Goal: Task Accomplishment & Management: Use online tool/utility

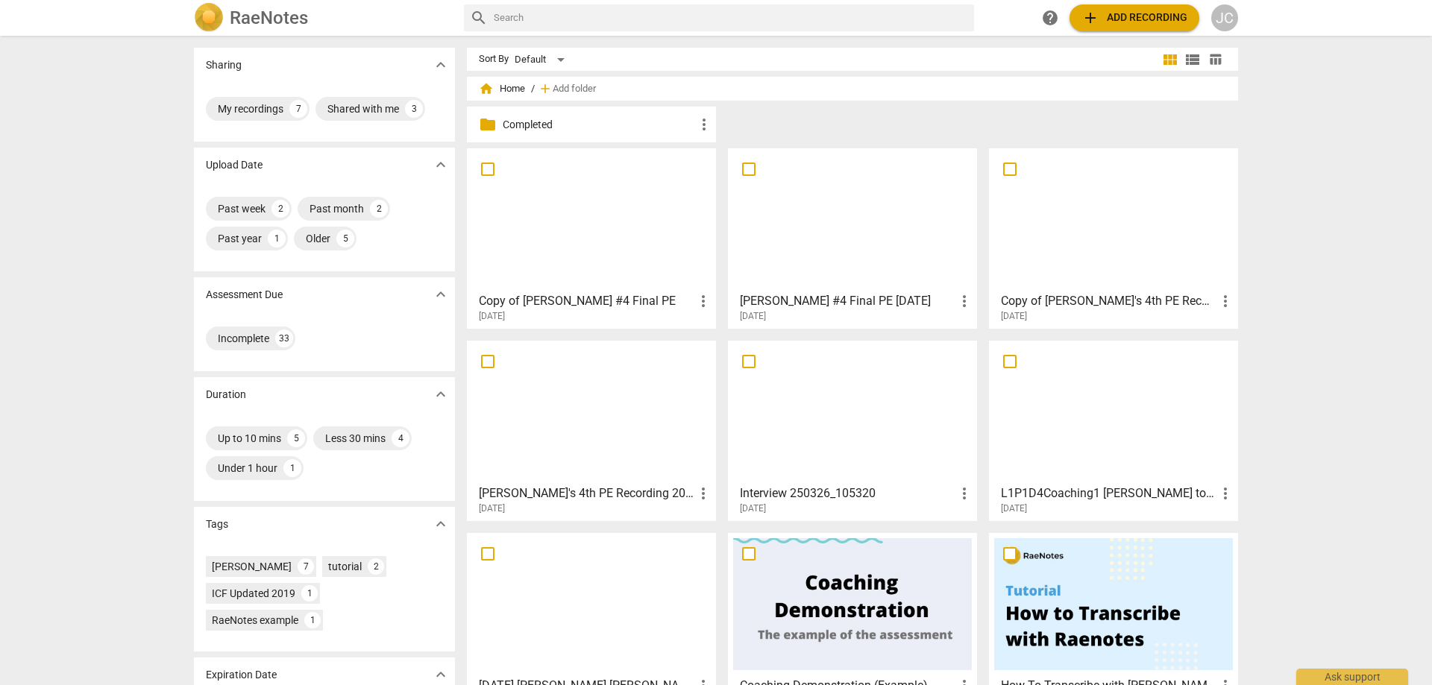
click at [567, 122] on p "Completed" at bounding box center [599, 125] width 192 height 16
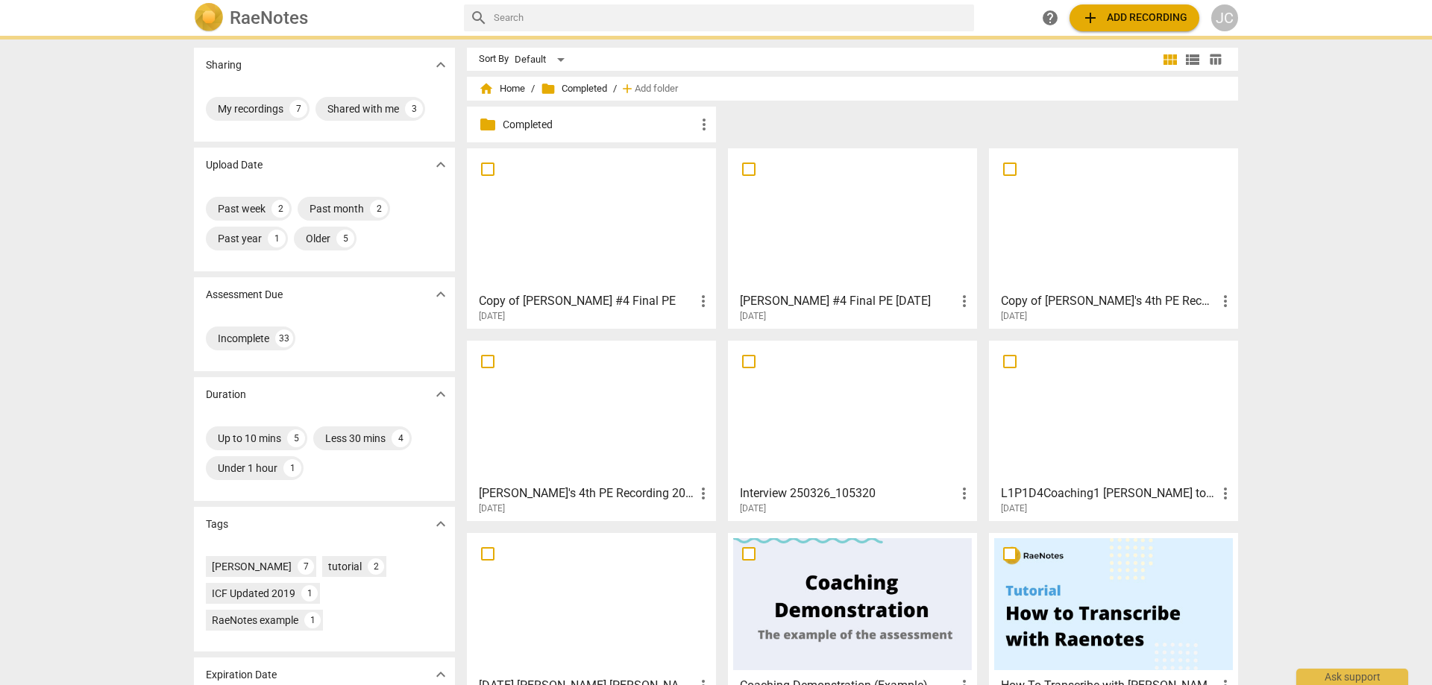
click at [567, 122] on p "Completed" at bounding box center [599, 125] width 192 height 16
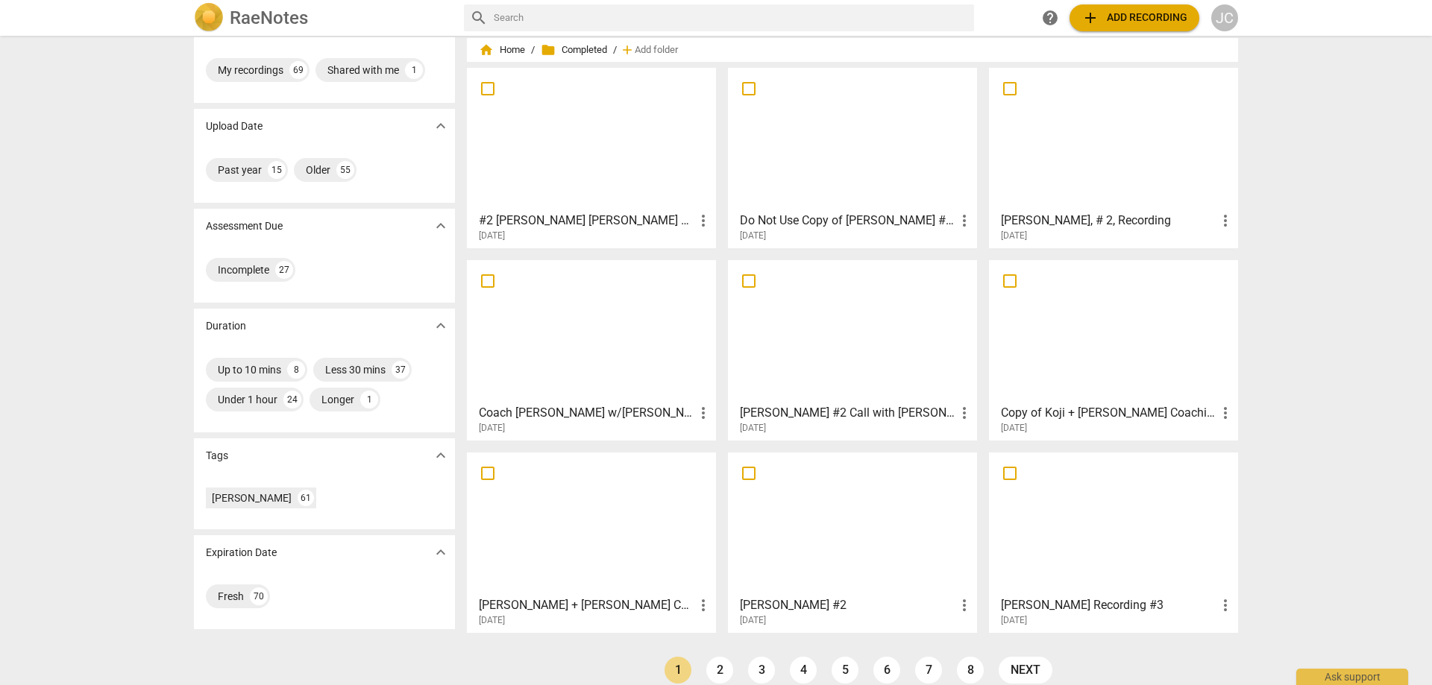
scroll to position [57, 0]
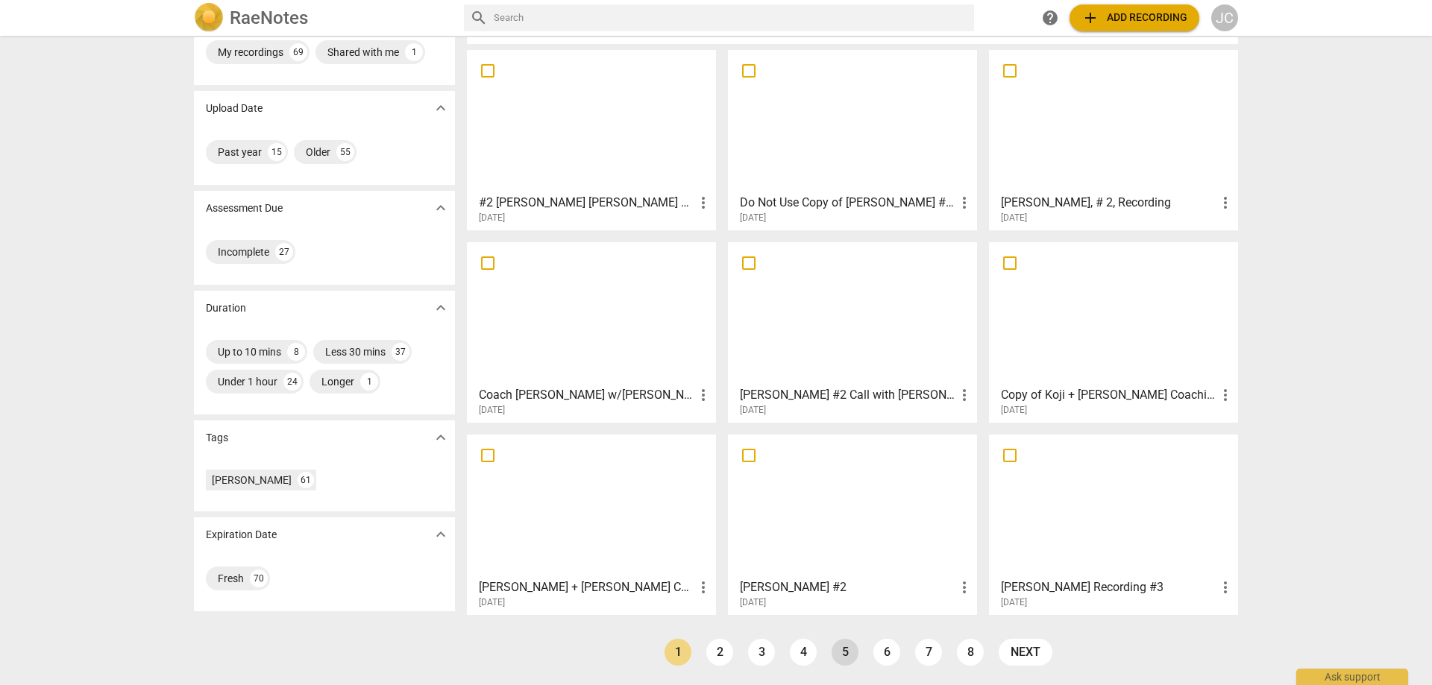
click at [843, 648] on link "5" at bounding box center [844, 652] width 27 height 27
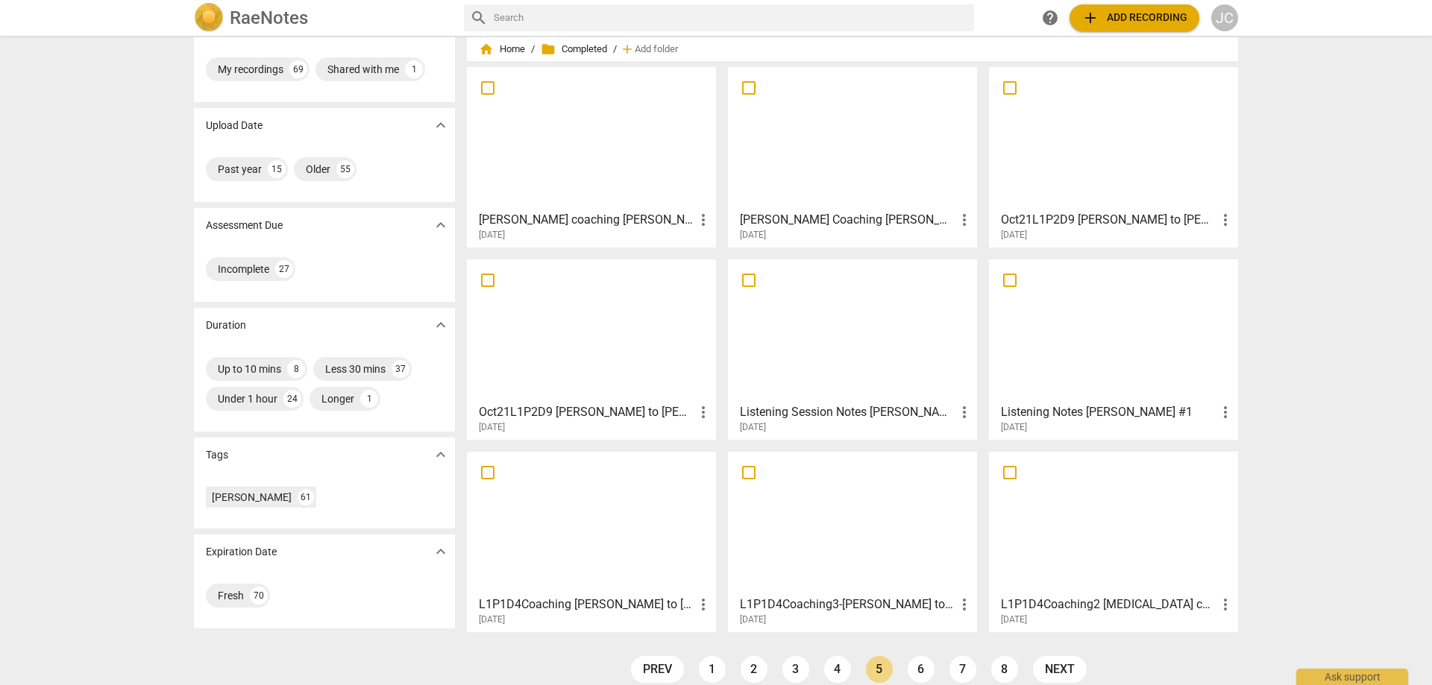
scroll to position [57, 0]
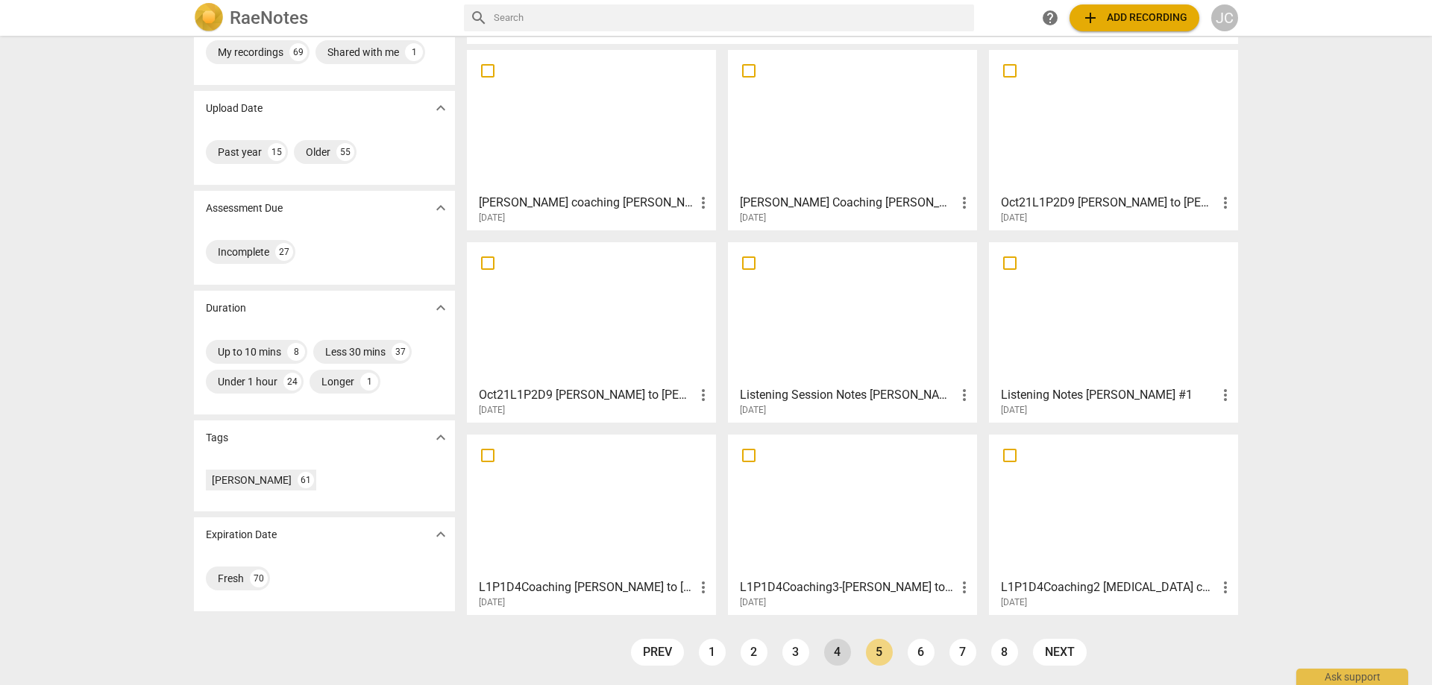
click at [830, 649] on link "4" at bounding box center [837, 652] width 27 height 27
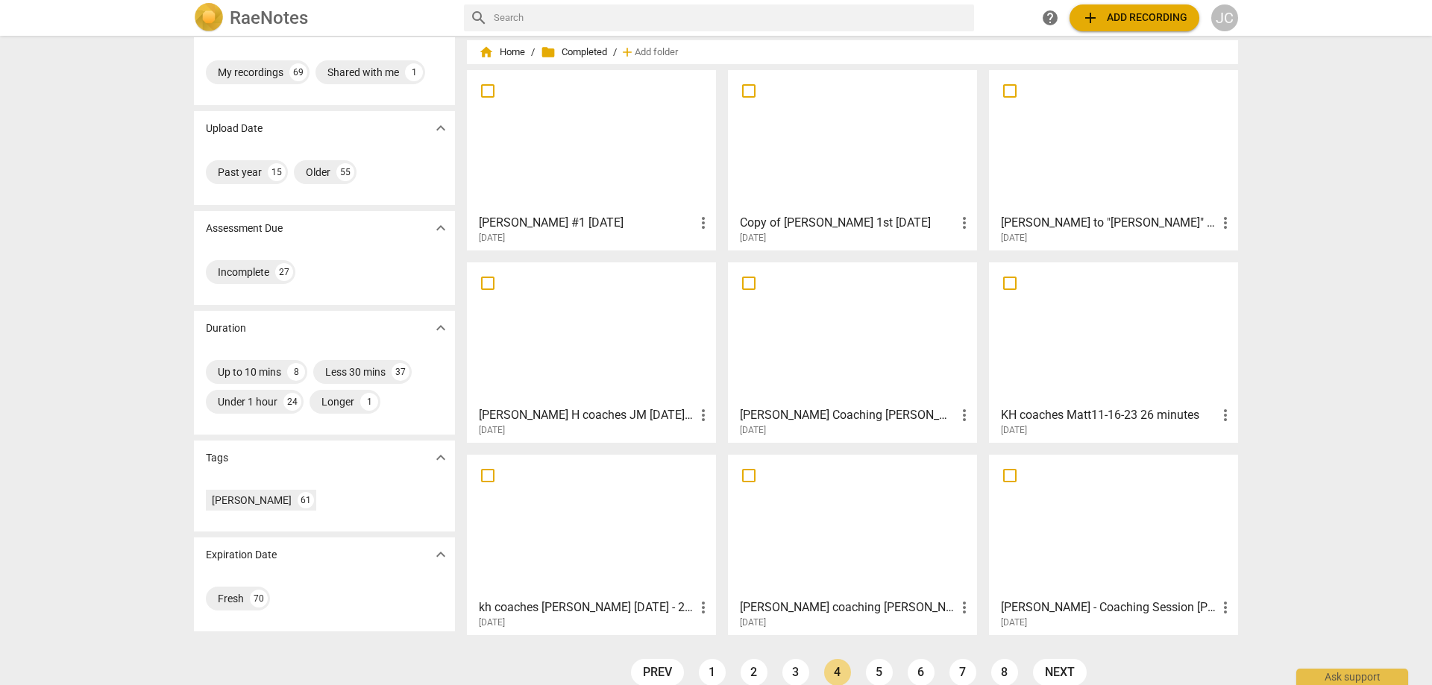
scroll to position [57, 0]
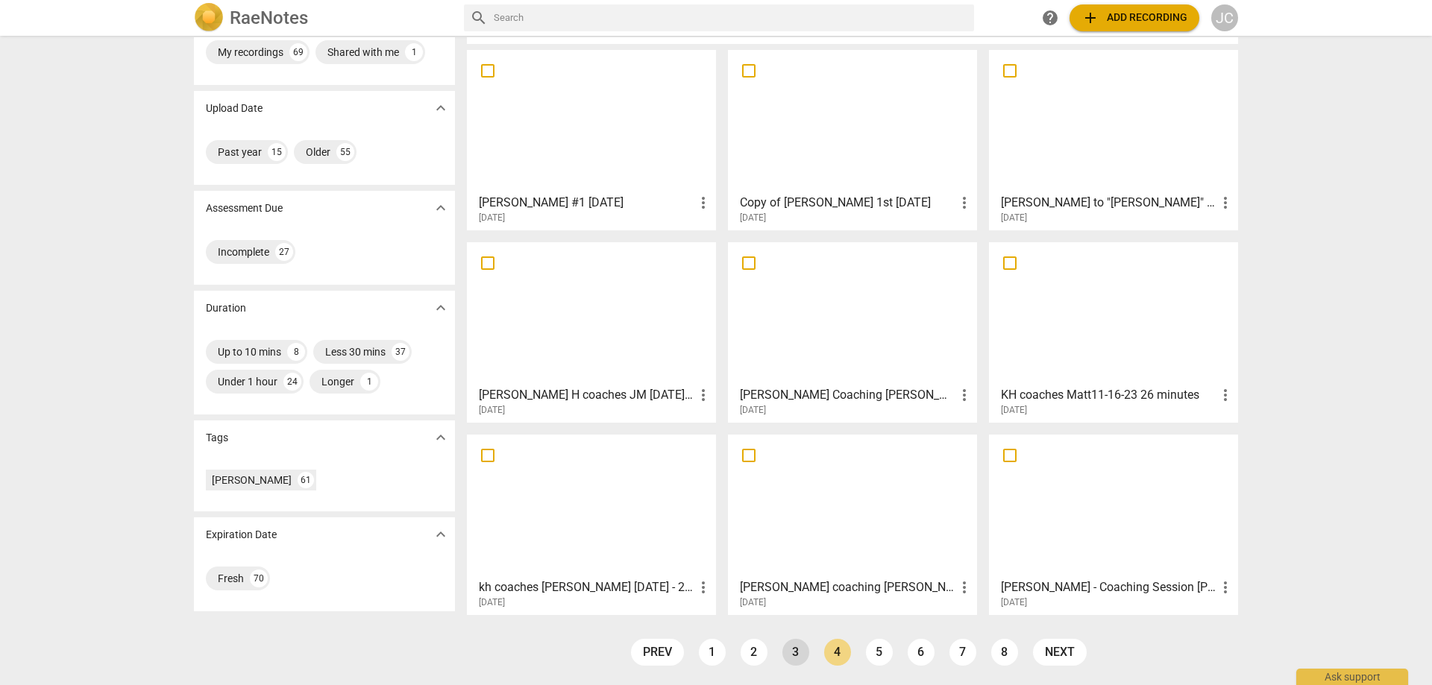
click at [784, 652] on link "3" at bounding box center [795, 652] width 27 height 27
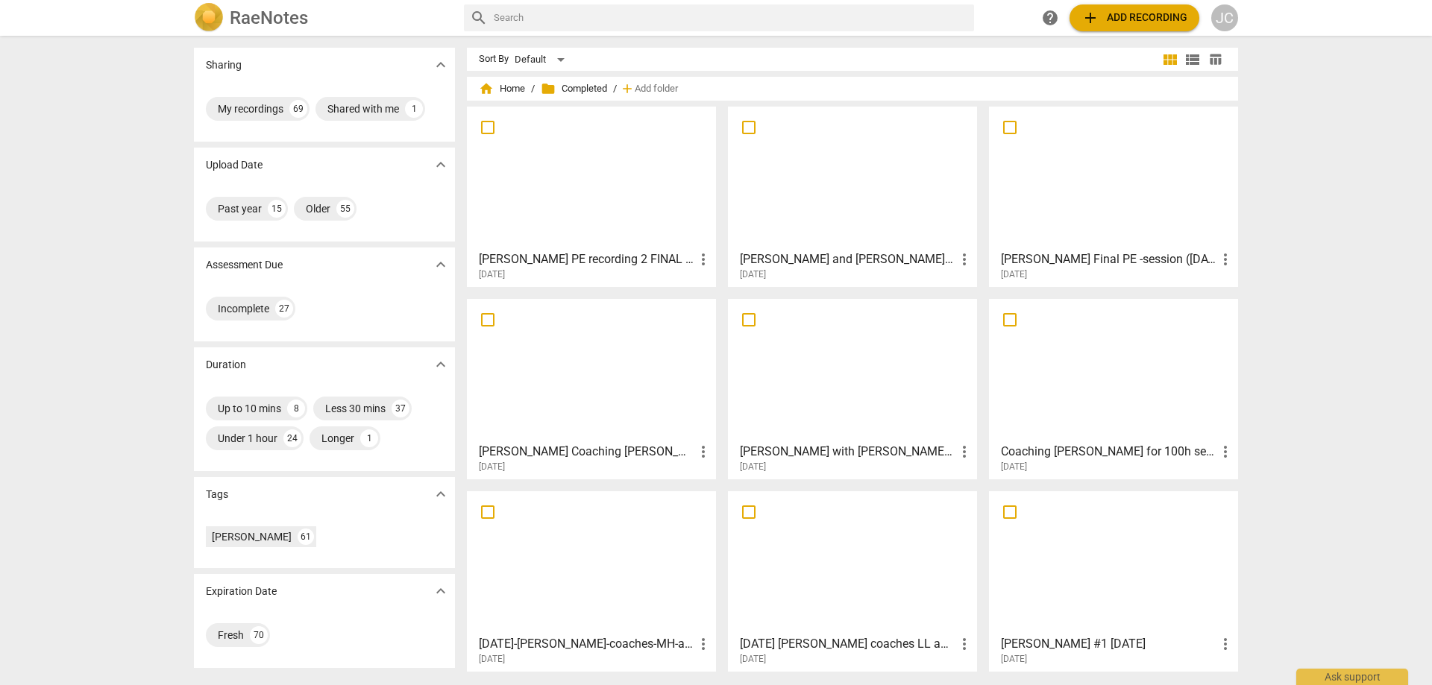
scroll to position [57, 0]
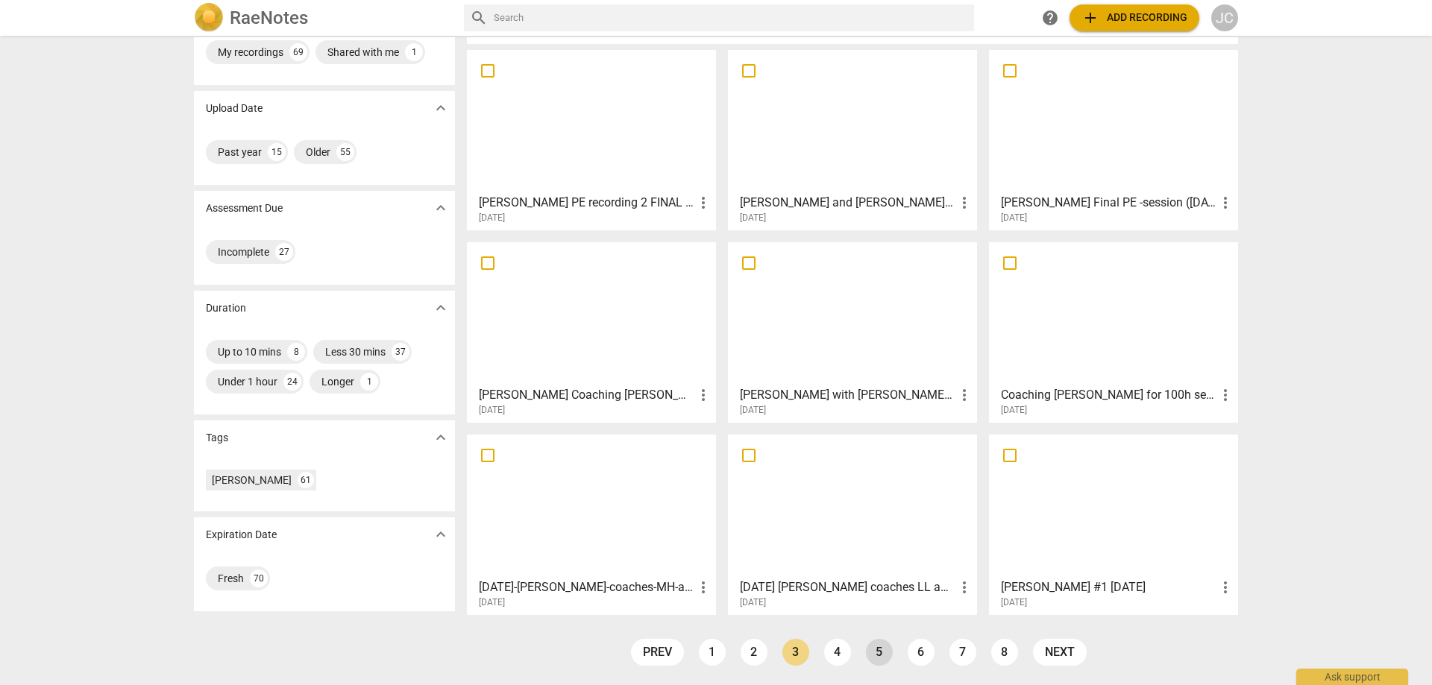
click at [876, 654] on link "5" at bounding box center [879, 652] width 27 height 27
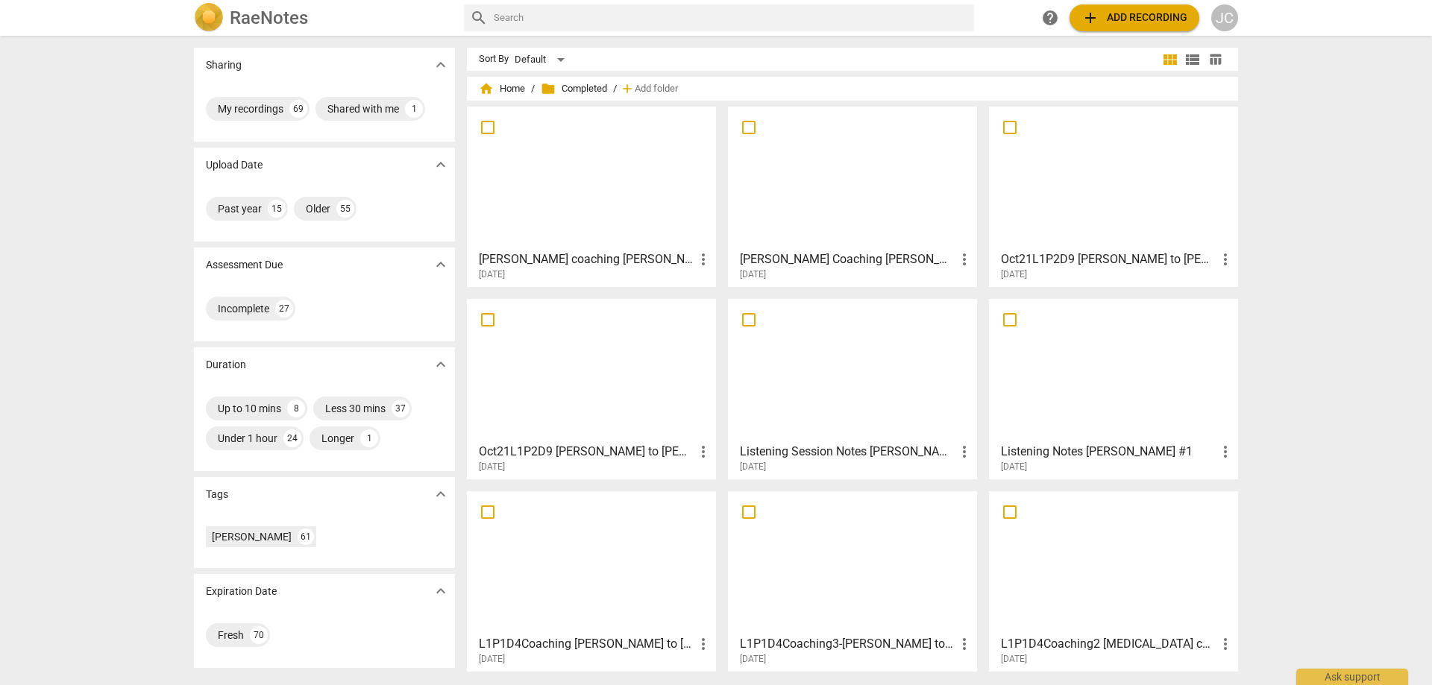
click at [538, 19] on input "text" at bounding box center [731, 18] width 474 height 24
type input "[PERSON_NAME]"
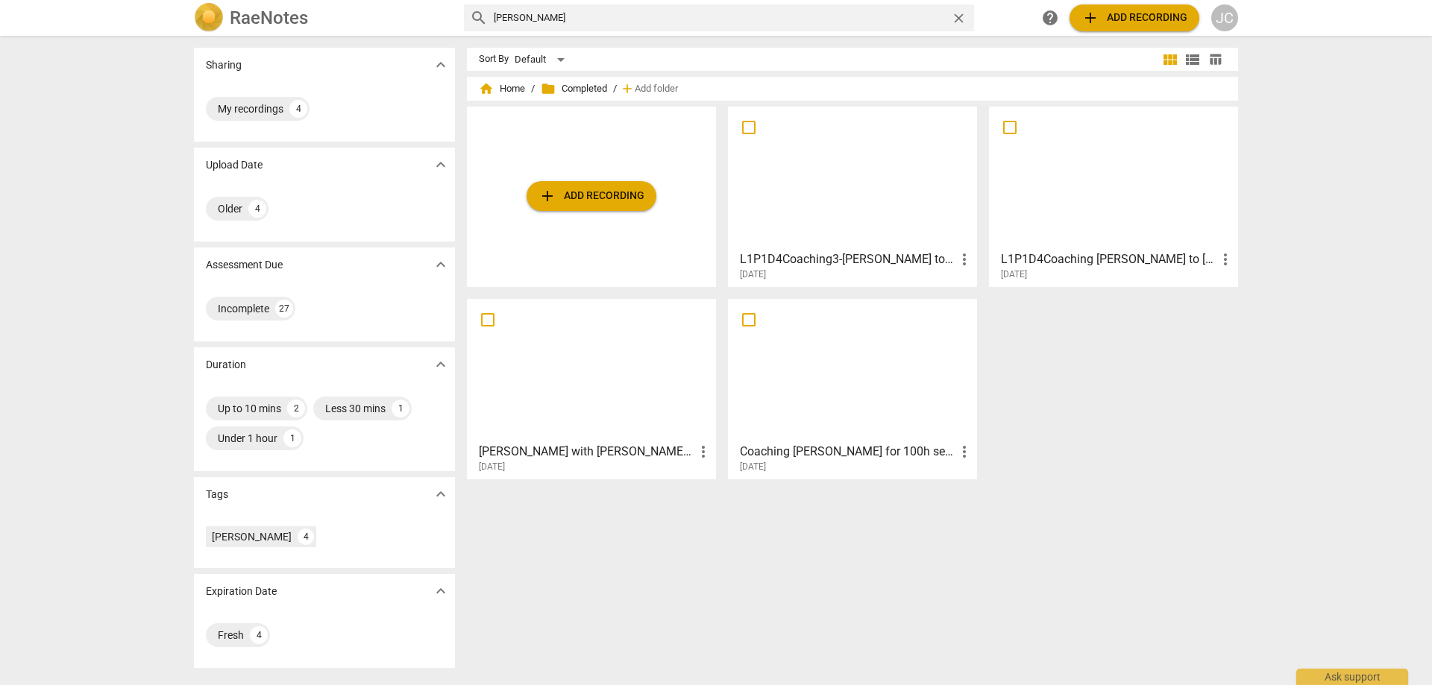
click at [584, 375] on div at bounding box center [591, 370] width 239 height 132
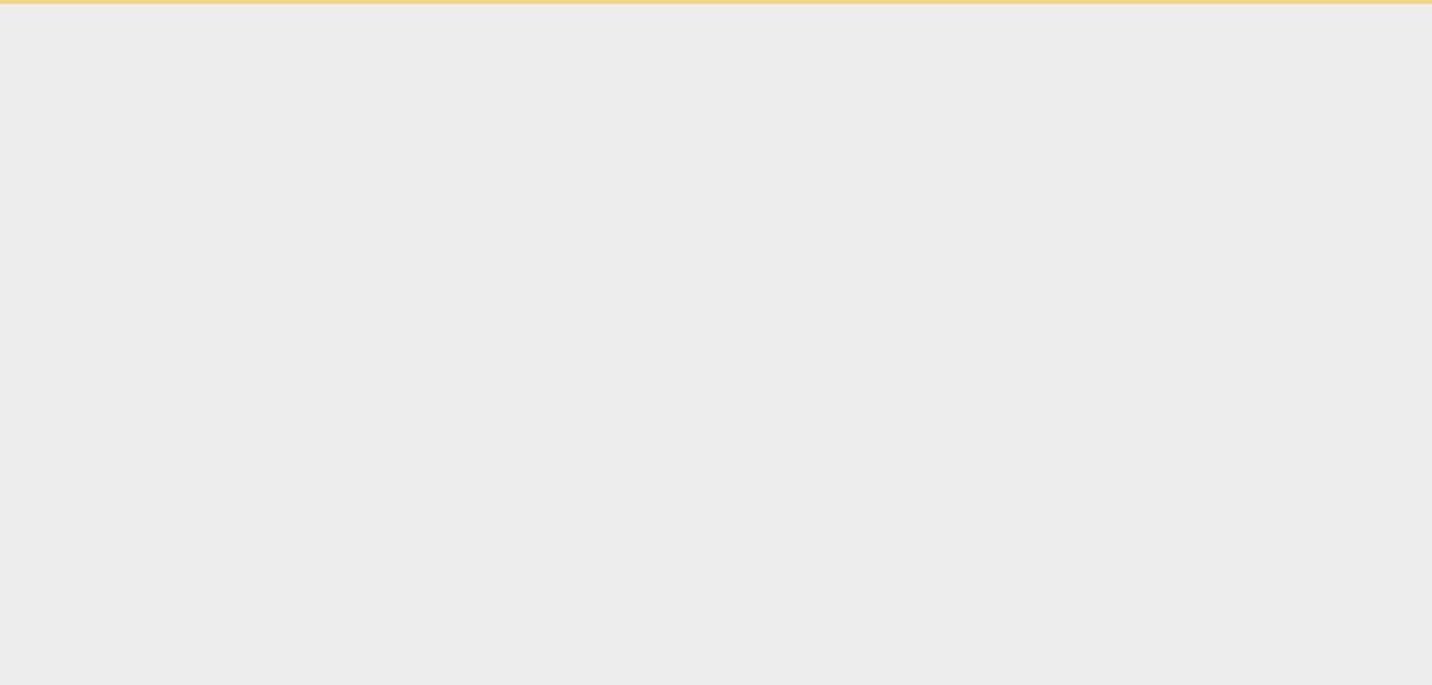
click at [584, 4] on html "Ask support" at bounding box center [716, 2] width 1432 height 4
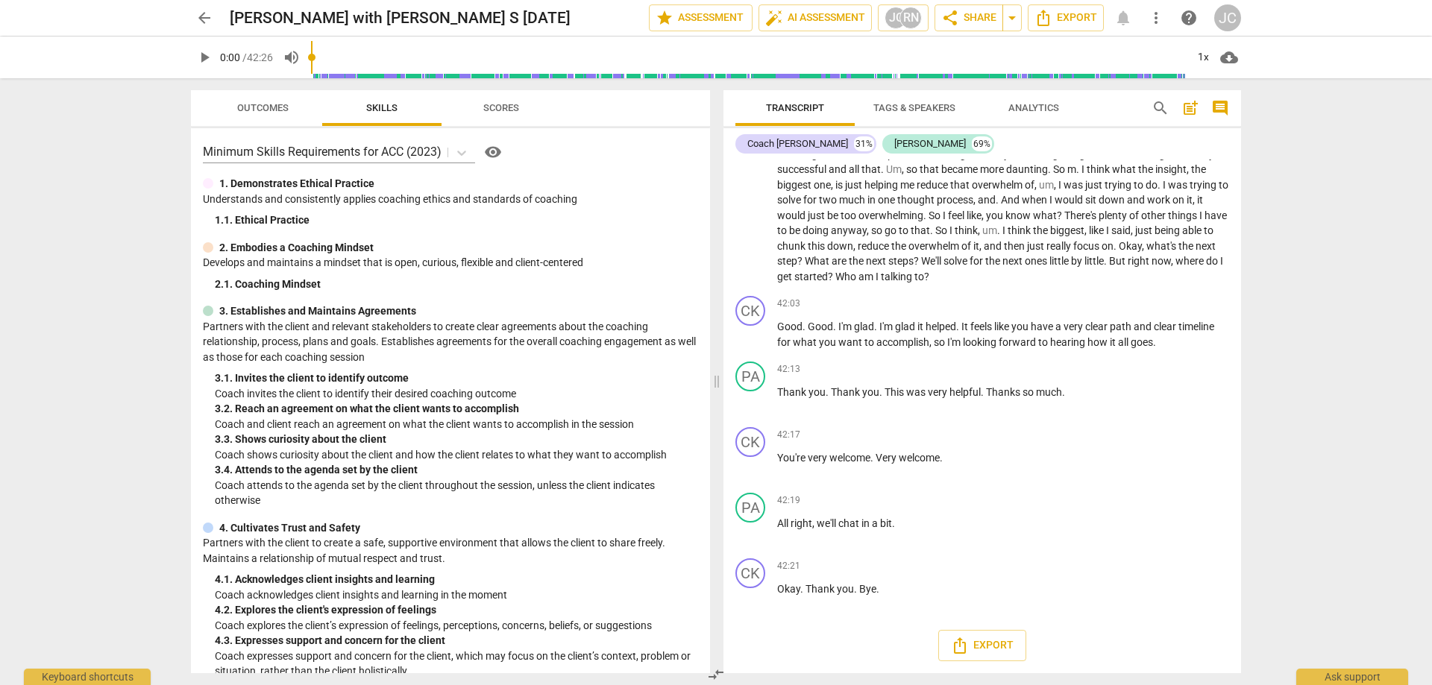
scroll to position [11677, 0]
click at [1157, 26] on span "more_vert" at bounding box center [1156, 18] width 18 height 18
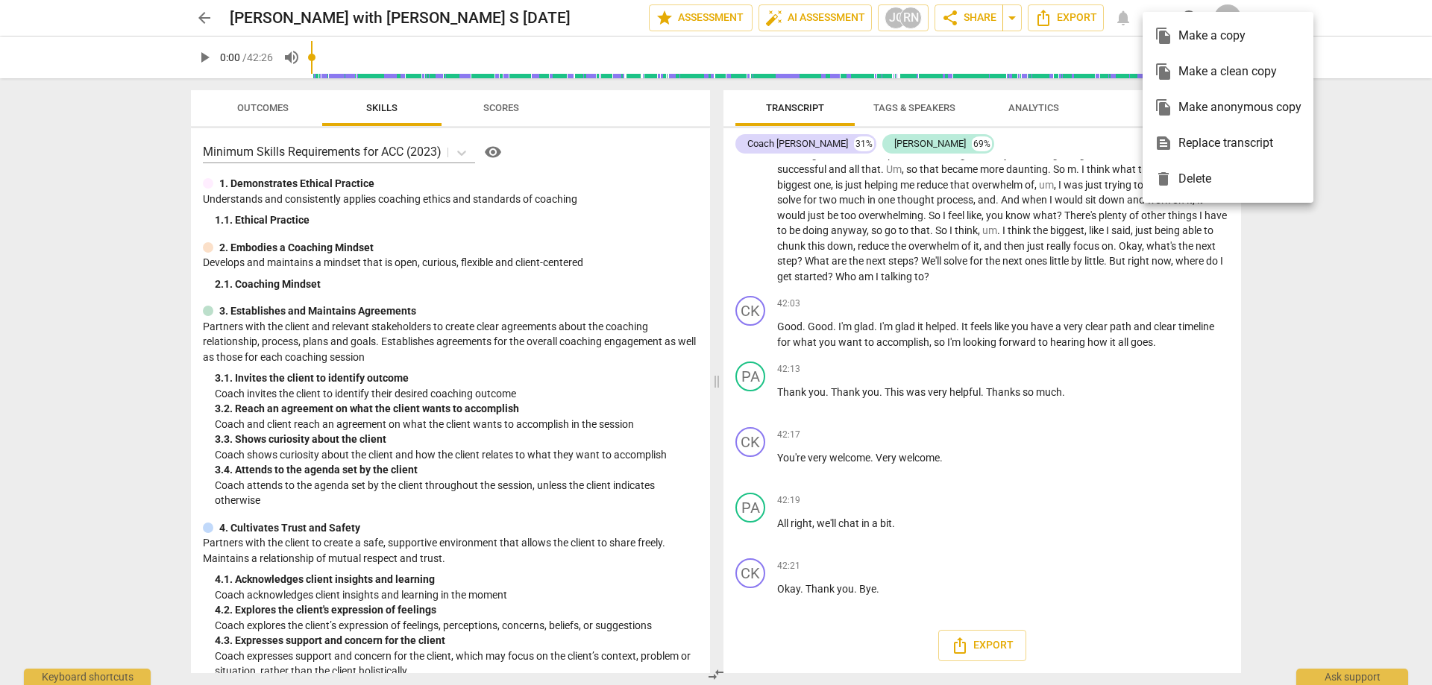
click at [1345, 168] on div at bounding box center [716, 342] width 1432 height 685
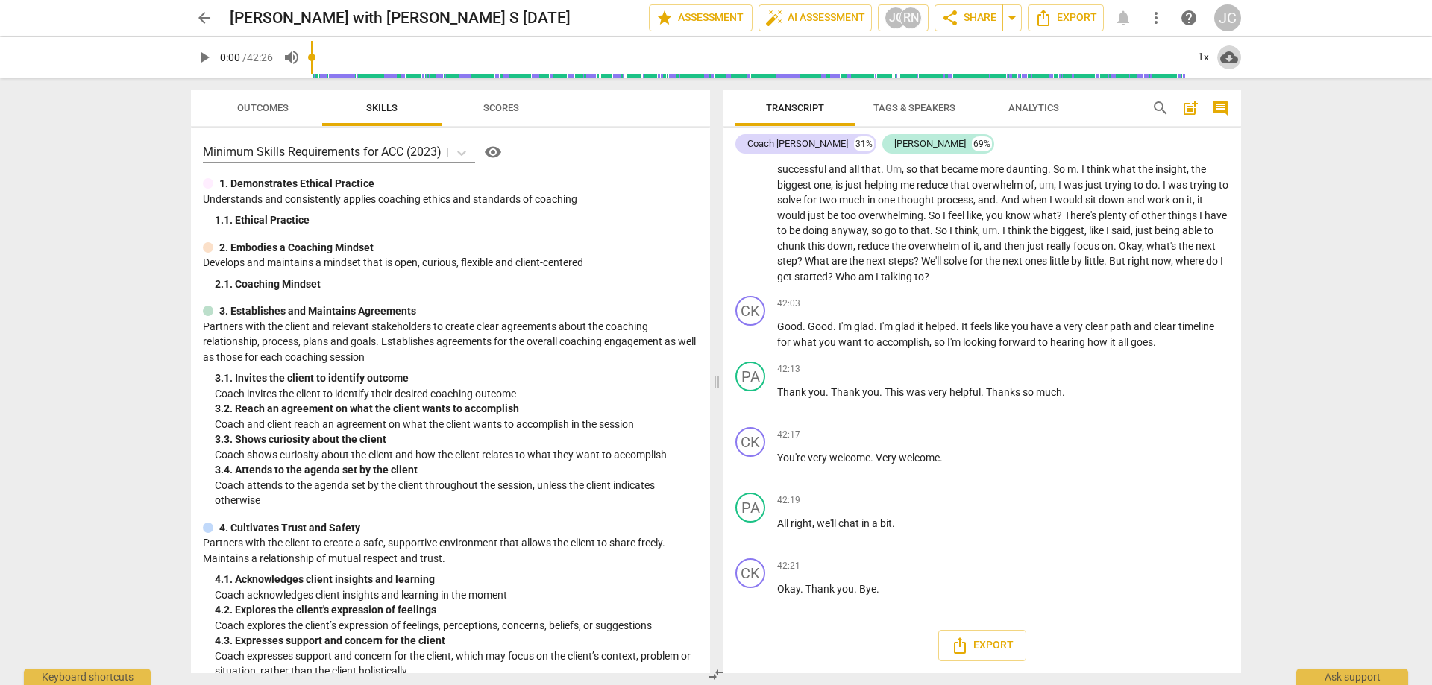
click at [1229, 55] on span "cloud_download" at bounding box center [1229, 57] width 18 height 18
click at [1261, 55] on li "Download audio" at bounding box center [1272, 58] width 110 height 36
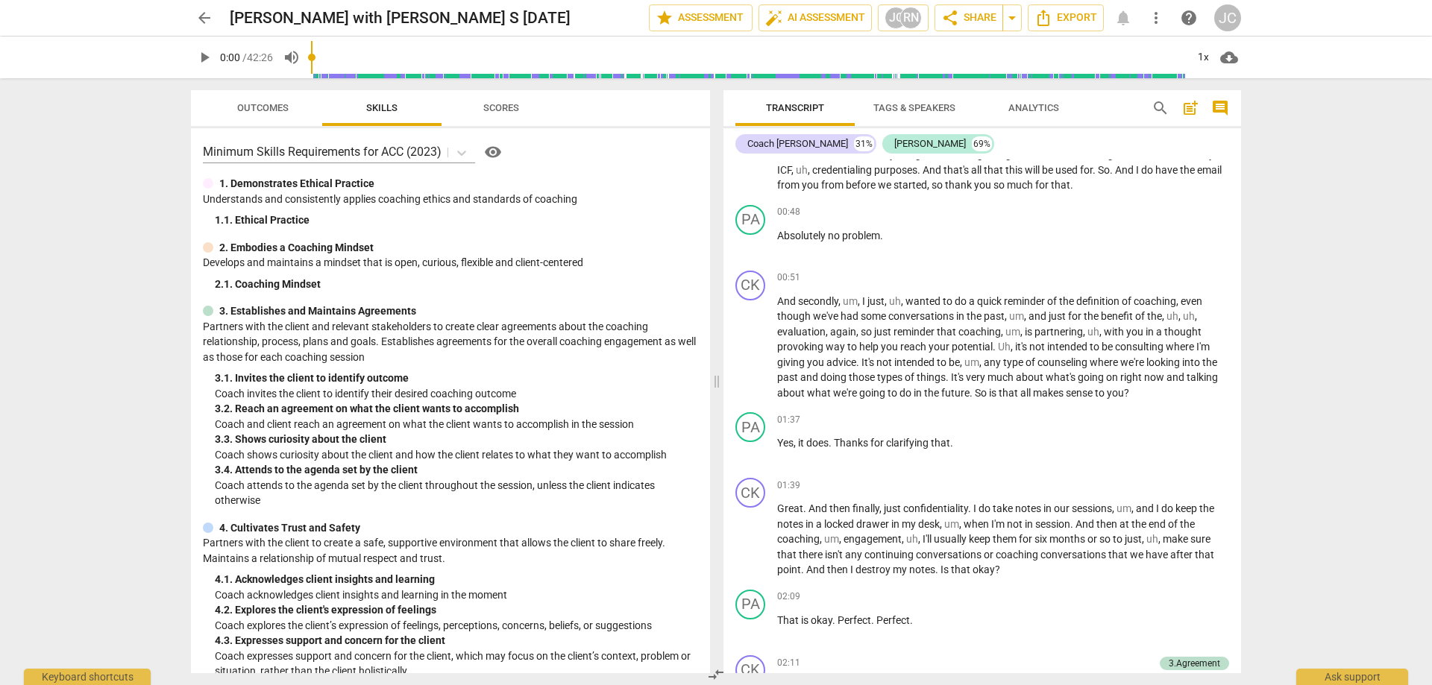
scroll to position [0, 0]
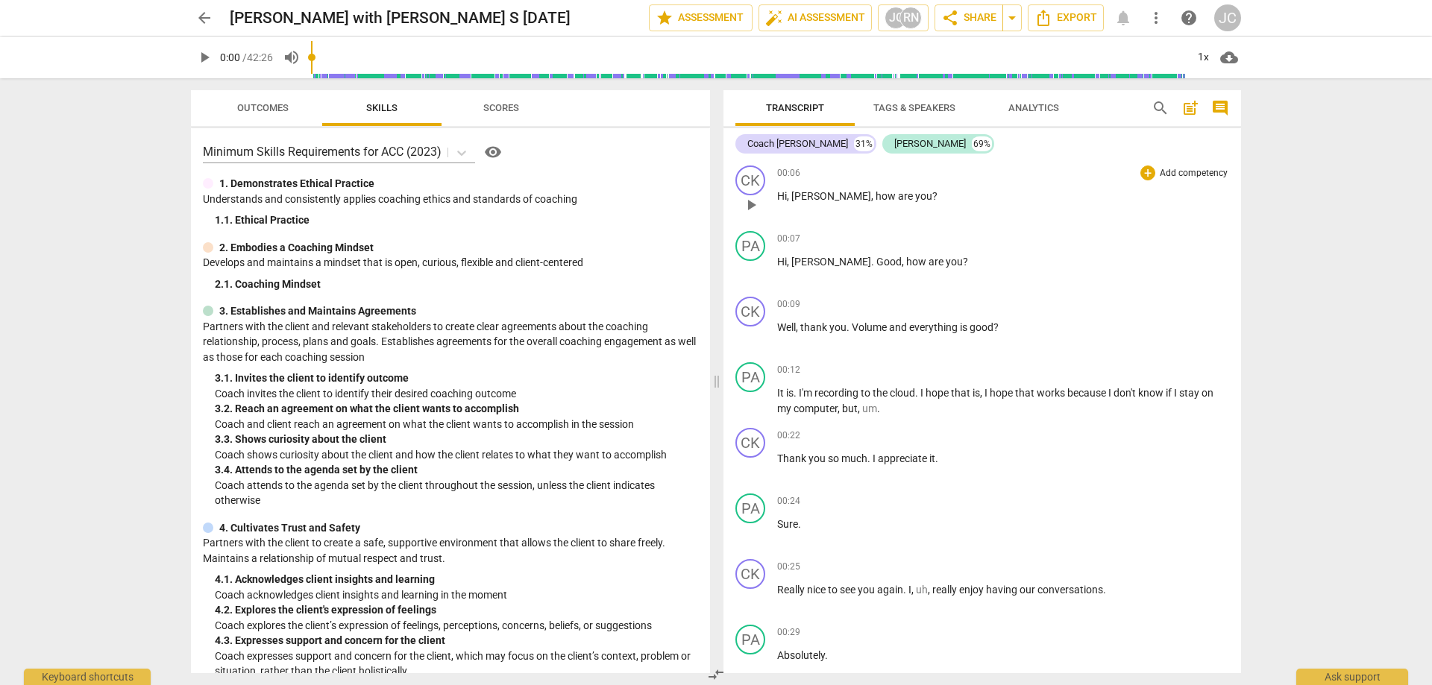
drag, startPoint x: 768, startPoint y: 189, endPoint x: 853, endPoint y: 190, distance: 85.0
click at [864, 190] on div "CK play_arrow pause 00:06 + Add competency keyboard_arrow_right Hi , [PERSON_NA…" at bounding box center [982, 193] width 518 height 66
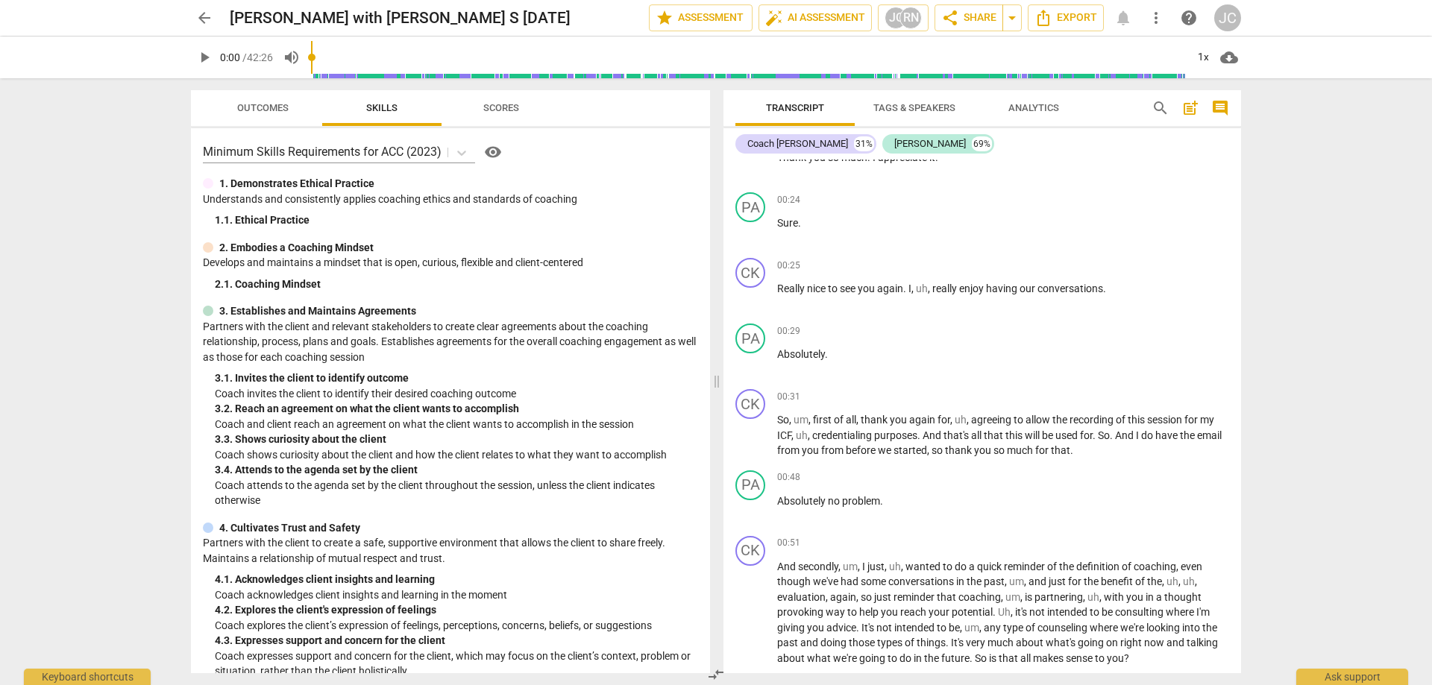
scroll to position [373, 0]
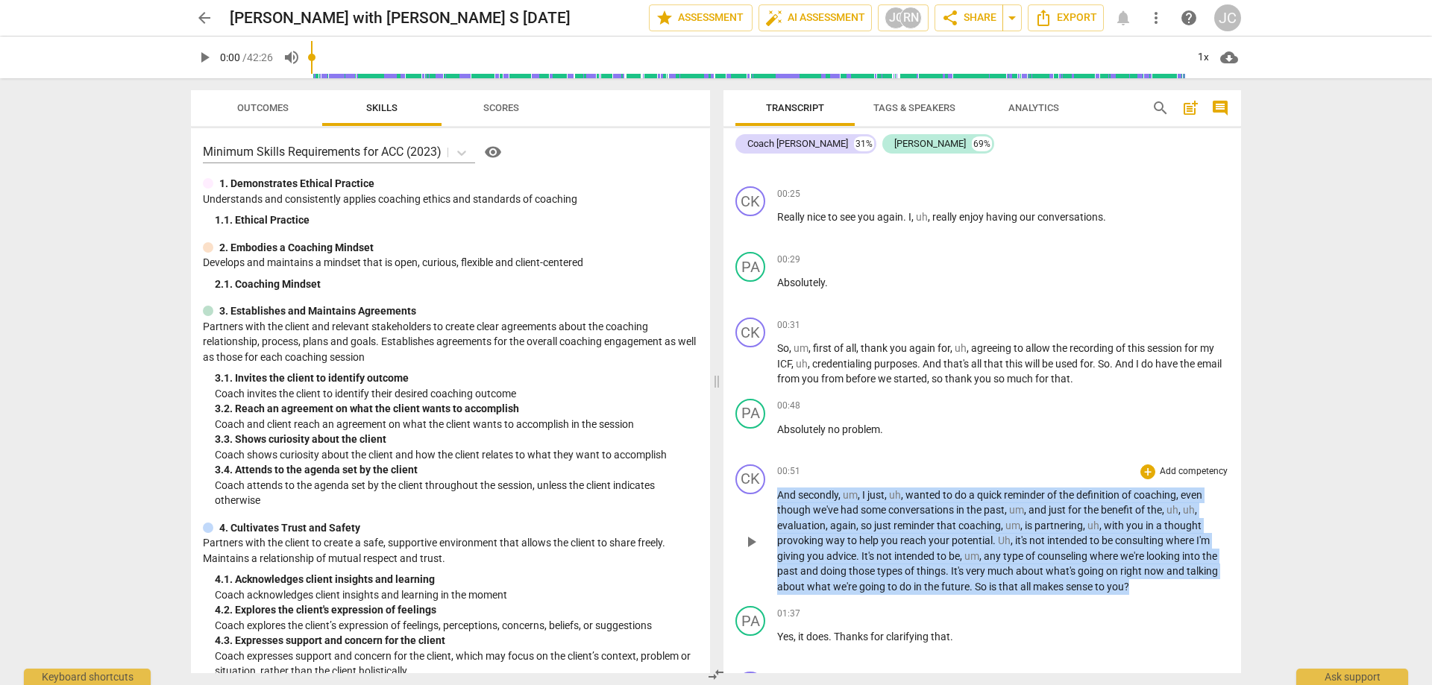
drag, startPoint x: 1133, startPoint y: 584, endPoint x: 777, endPoint y: 489, distance: 368.1
click at [777, 489] on p "And secondly , um , I just , uh , wanted to do a quick reminder of the definiti…" at bounding box center [1003, 541] width 452 height 107
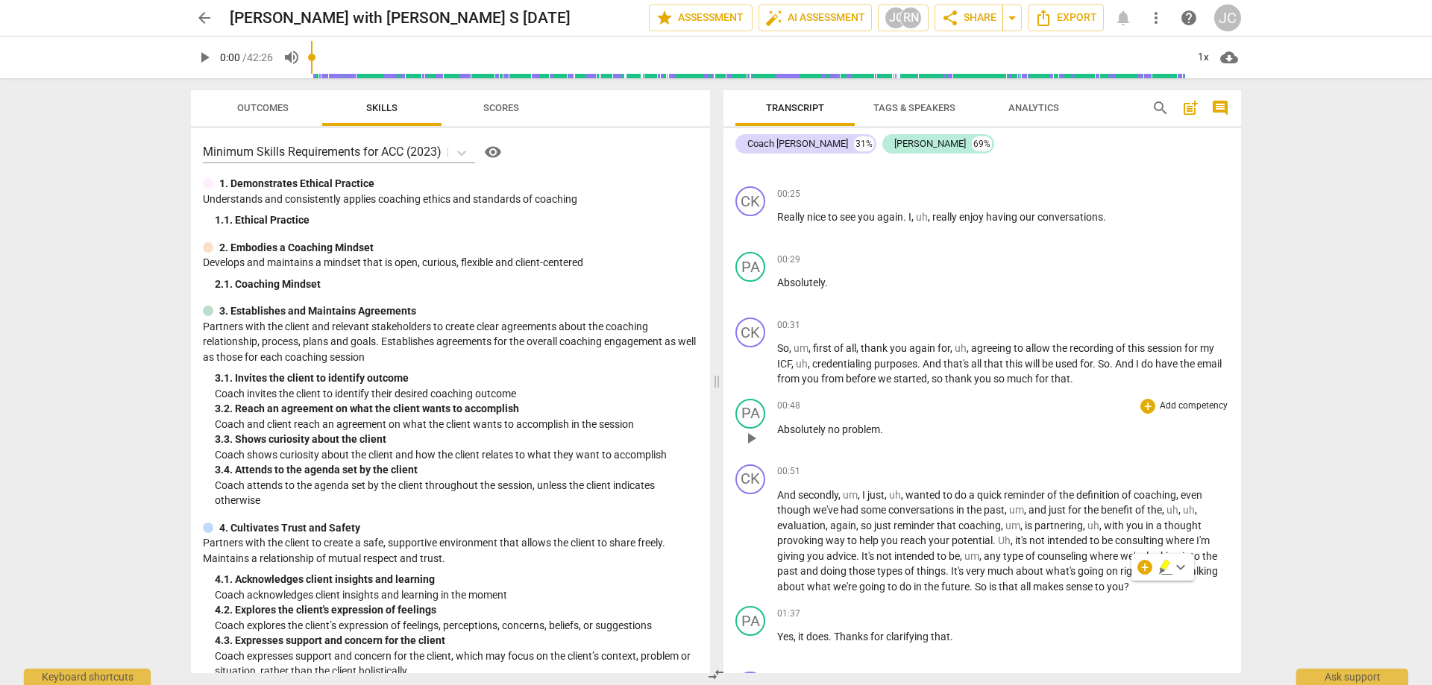
click at [965, 453] on div "PA play_arrow pause 00:48 + Add competency keyboard_arrow_right Absolutely no p…" at bounding box center [982, 426] width 518 height 66
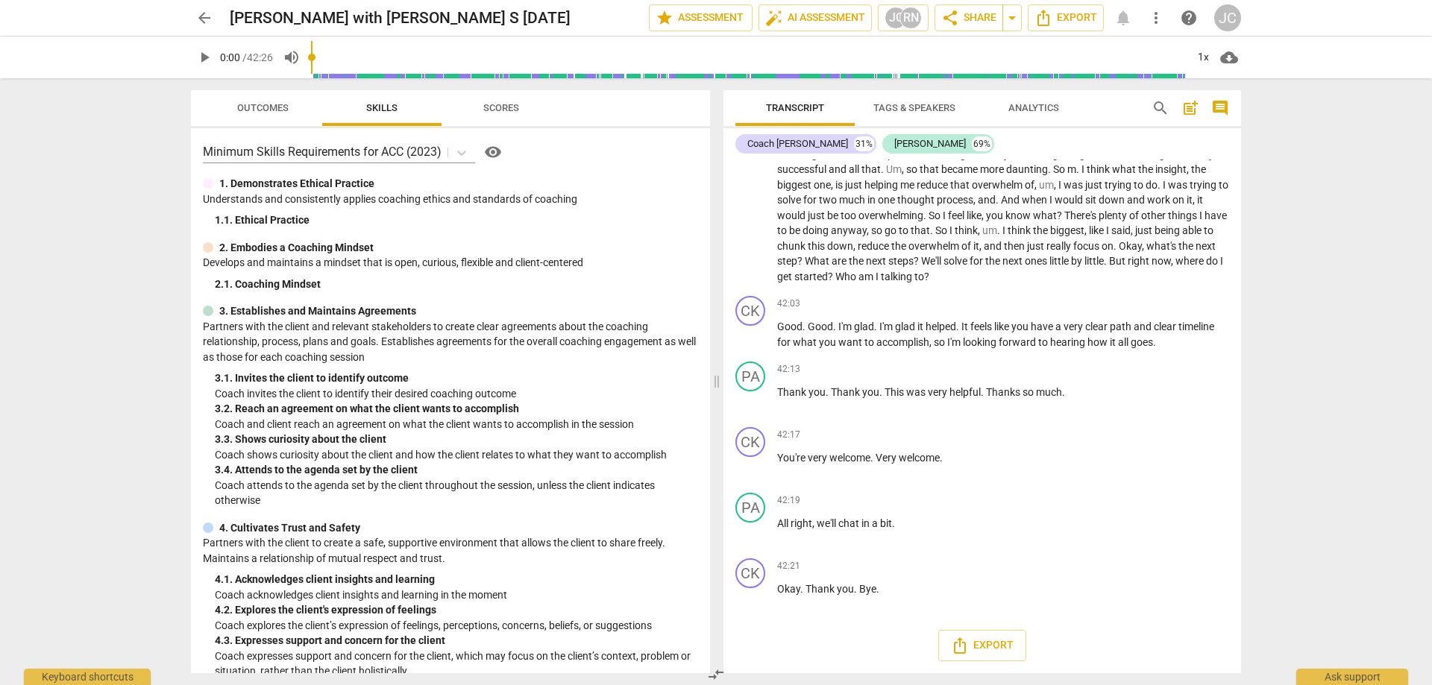
scroll to position [11677, 0]
drag, startPoint x: 885, startPoint y: 584, endPoint x: 783, endPoint y: 215, distance: 383.0
click at [780, 192] on div "CK play_arrow pause 00:06 + Add competency keyboard_arrow_right Hi , [PERSON_NA…" at bounding box center [982, 417] width 518 height 514
click at [1053, 562] on div "42:21 + Add competency keyboard_arrow_right" at bounding box center [1003, 566] width 452 height 15
click at [975, 639] on span "Export" at bounding box center [982, 646] width 63 height 18
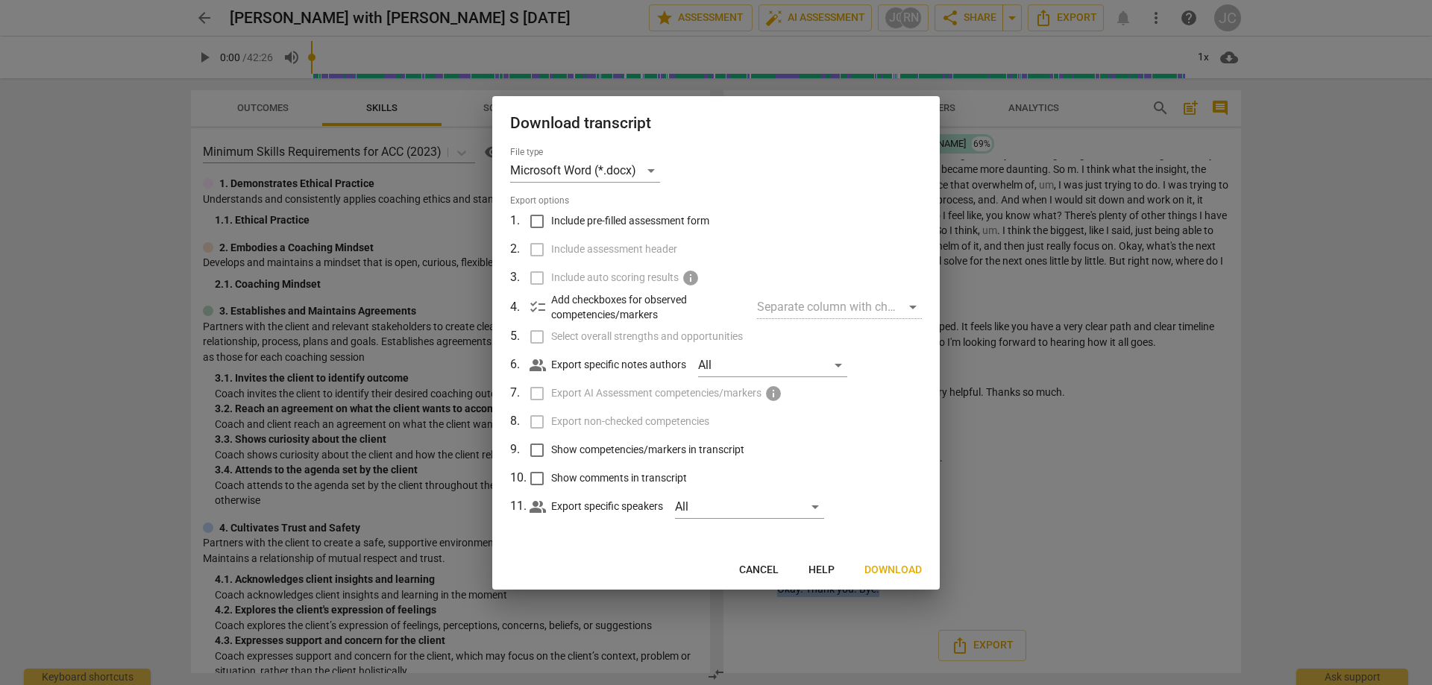
click at [535, 216] on input "Include pre-filled assessment form" at bounding box center [537, 221] width 28 height 28
drag, startPoint x: 537, startPoint y: 218, endPoint x: 642, endPoint y: 276, distance: 119.8
click at [537, 219] on input "Include pre-filled assessment form" at bounding box center [537, 221] width 28 height 28
checkbox input "false"
click at [908, 567] on span "Download" at bounding box center [892, 570] width 57 height 15
